Goal: Understand process/instructions: Learn how to perform a task or action

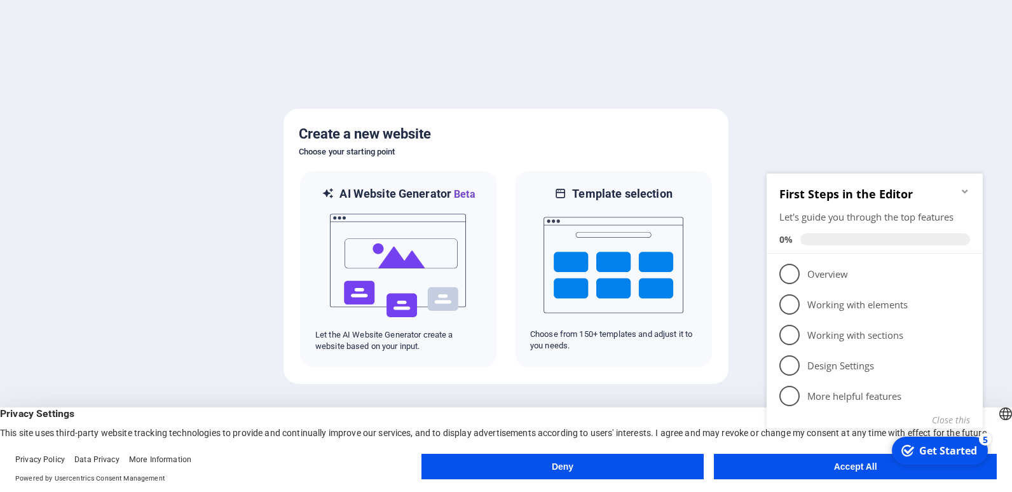
click at [678, 449] on footer "Privacy Policy Data Privacy More Information Powered by Usercentrics Consent Ma…" at bounding box center [506, 469] width 1012 height 46
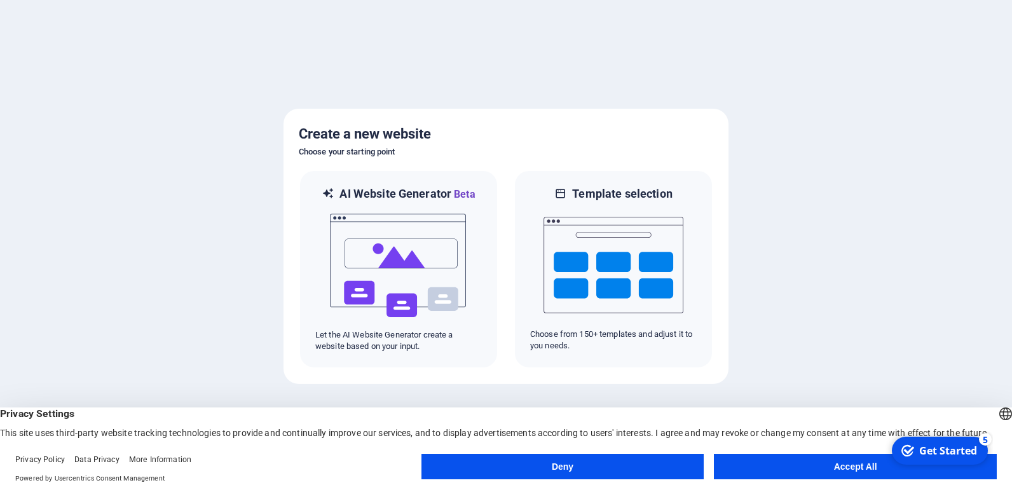
click at [678, 468] on button "Deny" at bounding box center [563, 466] width 283 height 25
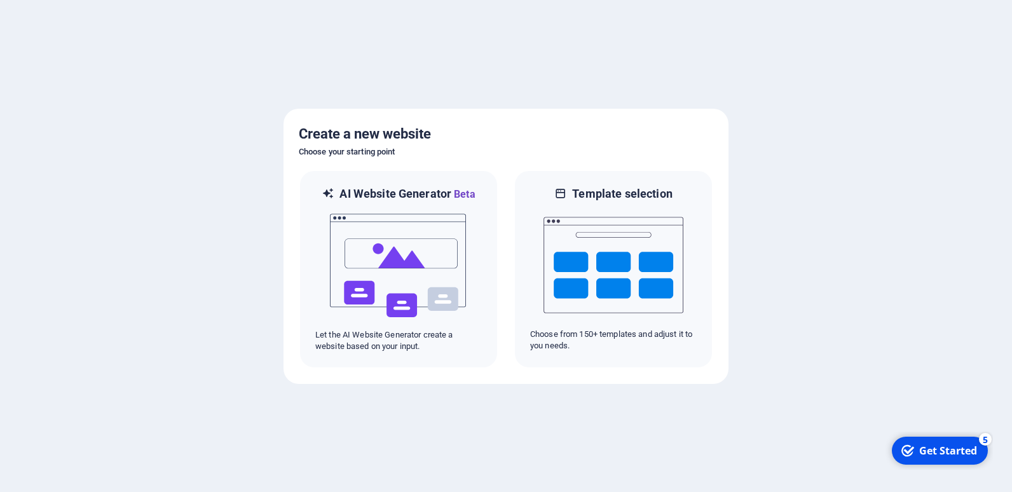
click at [960, 455] on div "Get Started" at bounding box center [948, 451] width 58 height 14
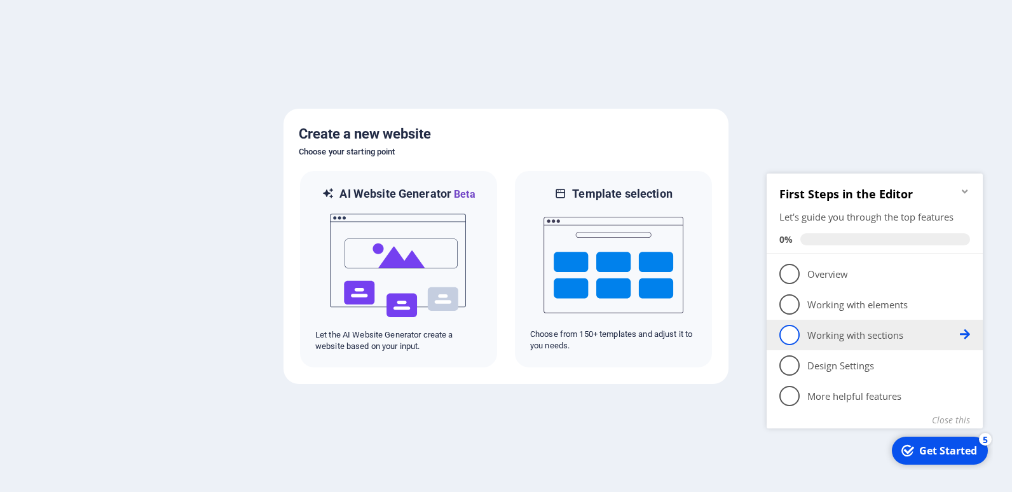
click at [855, 326] on link "3 Working with sections - incomplete" at bounding box center [874, 335] width 191 height 20
